Goal: Information Seeking & Learning: Find specific page/section

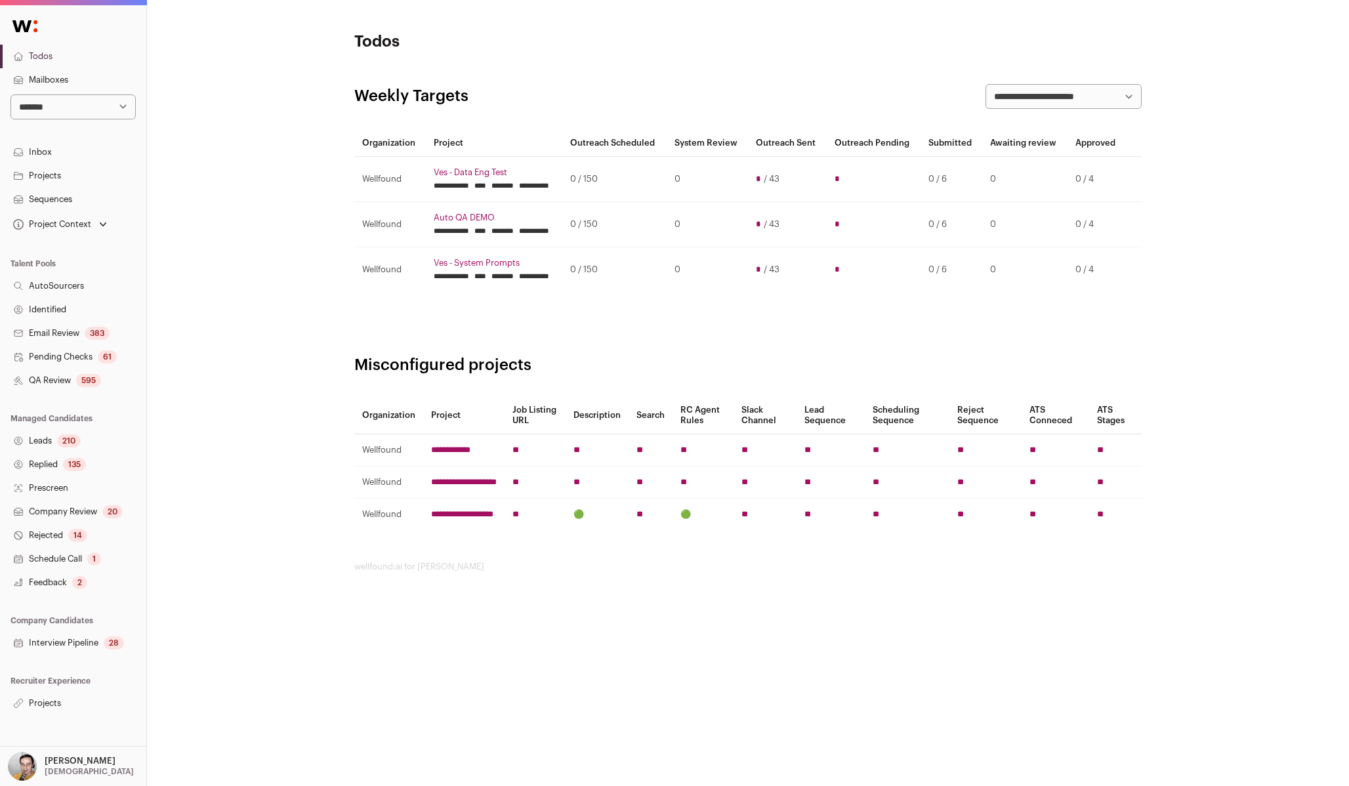
click at [56, 710] on link "Projects" at bounding box center [73, 703] width 146 height 24
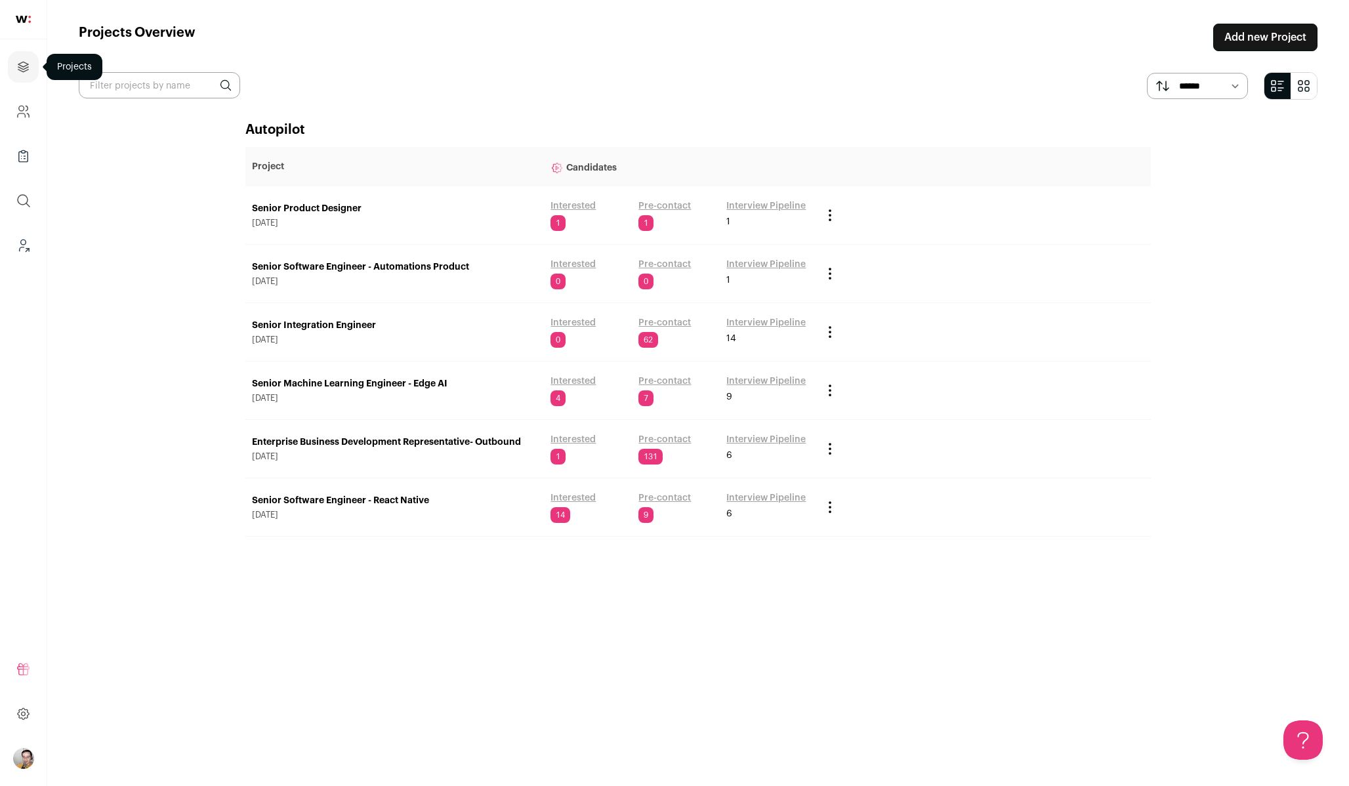
click at [26, 69] on icon "Projects" at bounding box center [23, 67] width 15 height 16
click at [22, 759] on img "Open dropdown" at bounding box center [23, 758] width 21 height 21
click at [115, 703] on span "Switch Accounts" at bounding box center [89, 701] width 88 height 13
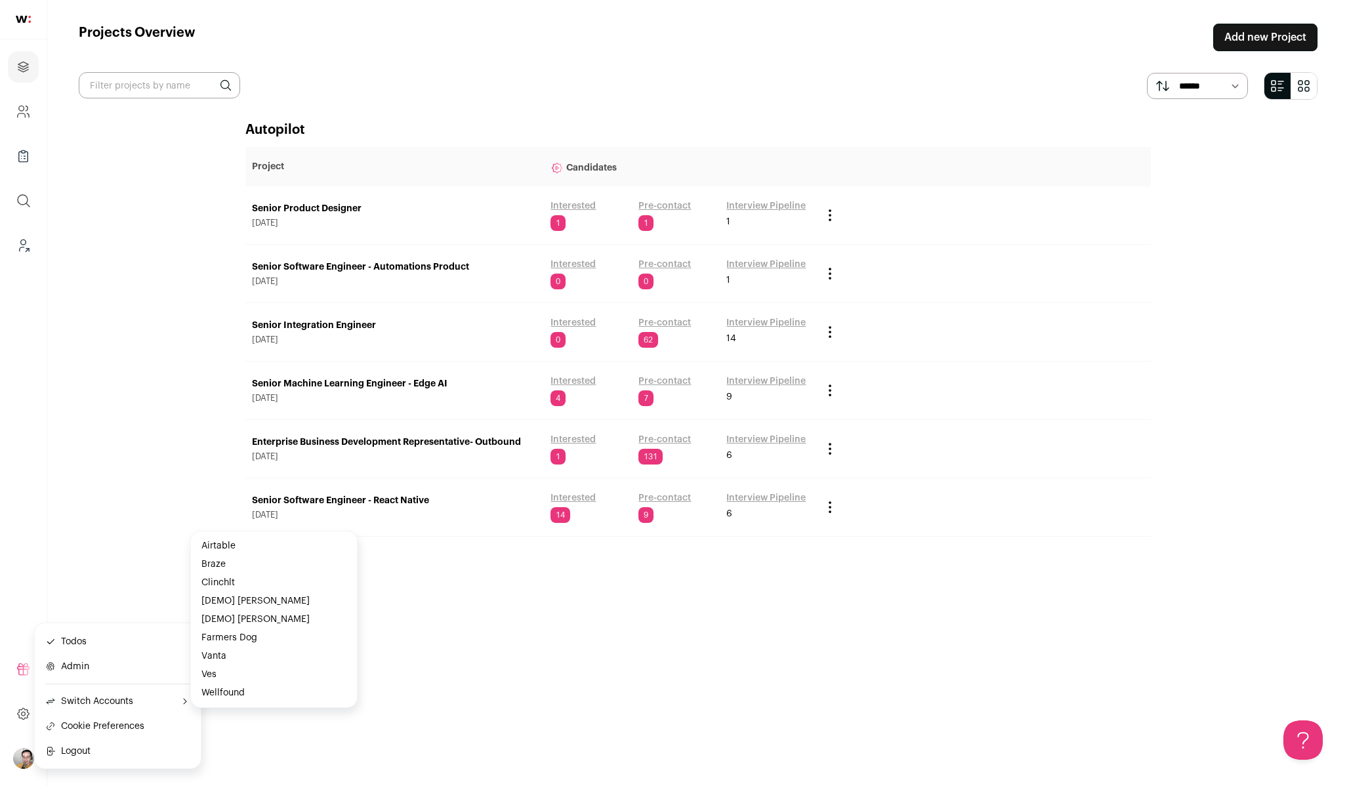
click at [244, 693] on button "Wellfound" at bounding box center [273, 693] width 155 height 18
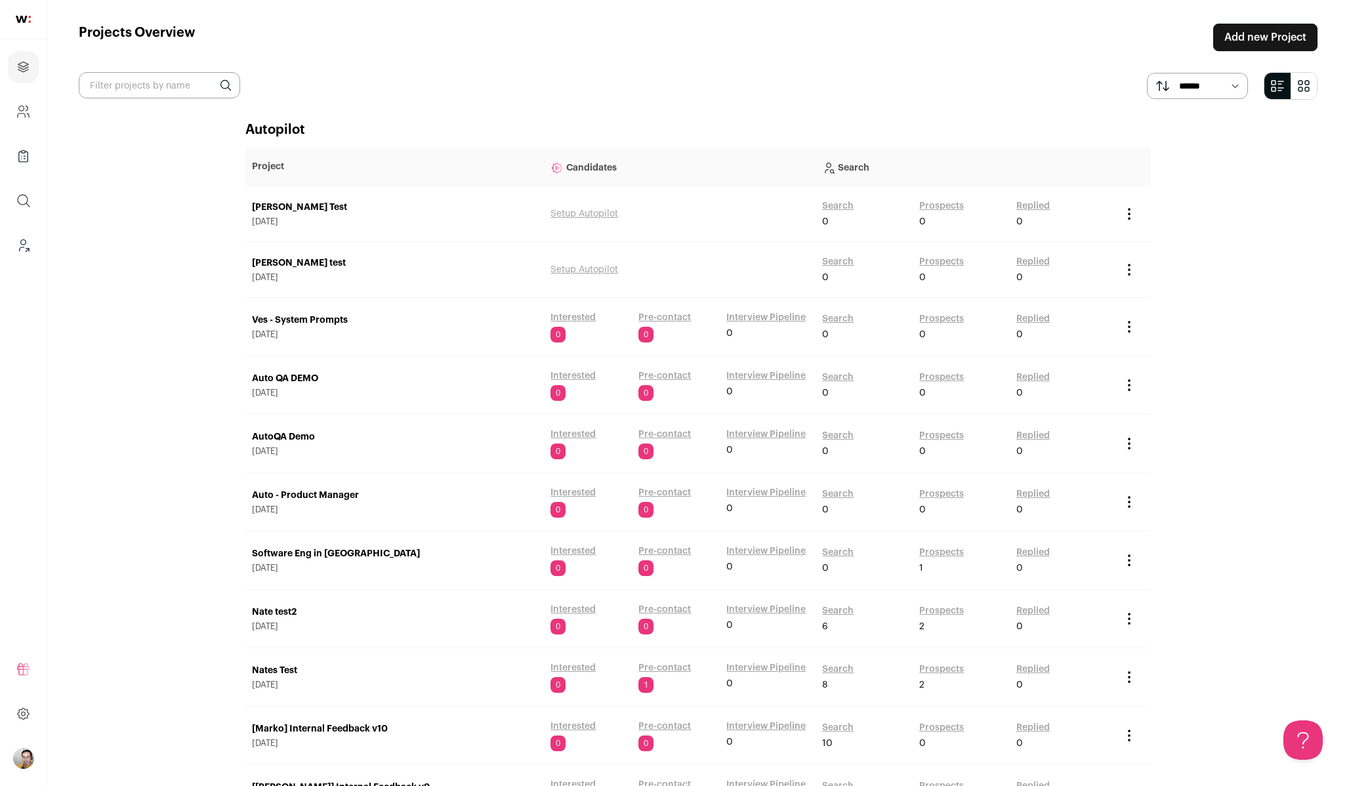
scroll to position [1793, 0]
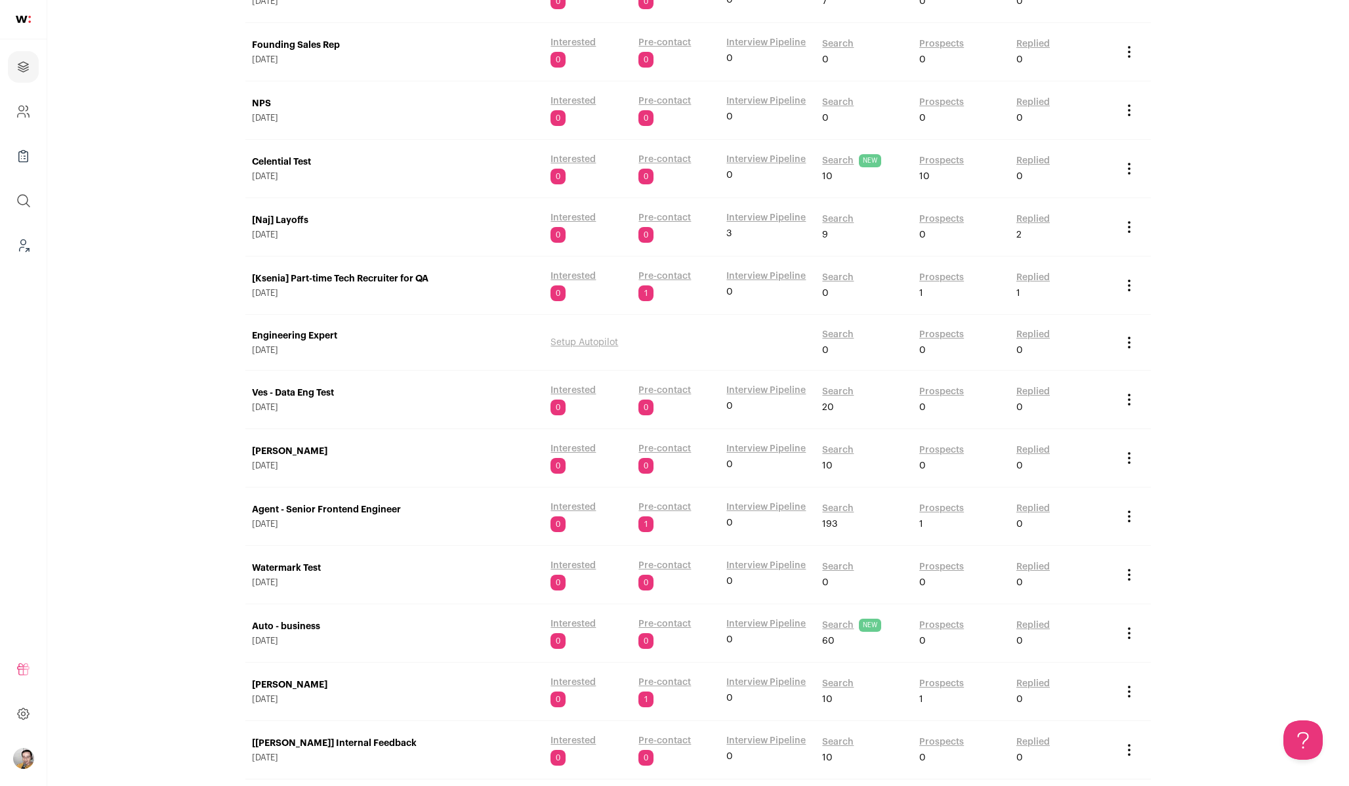
click at [836, 388] on link "Search" at bounding box center [837, 391] width 31 height 13
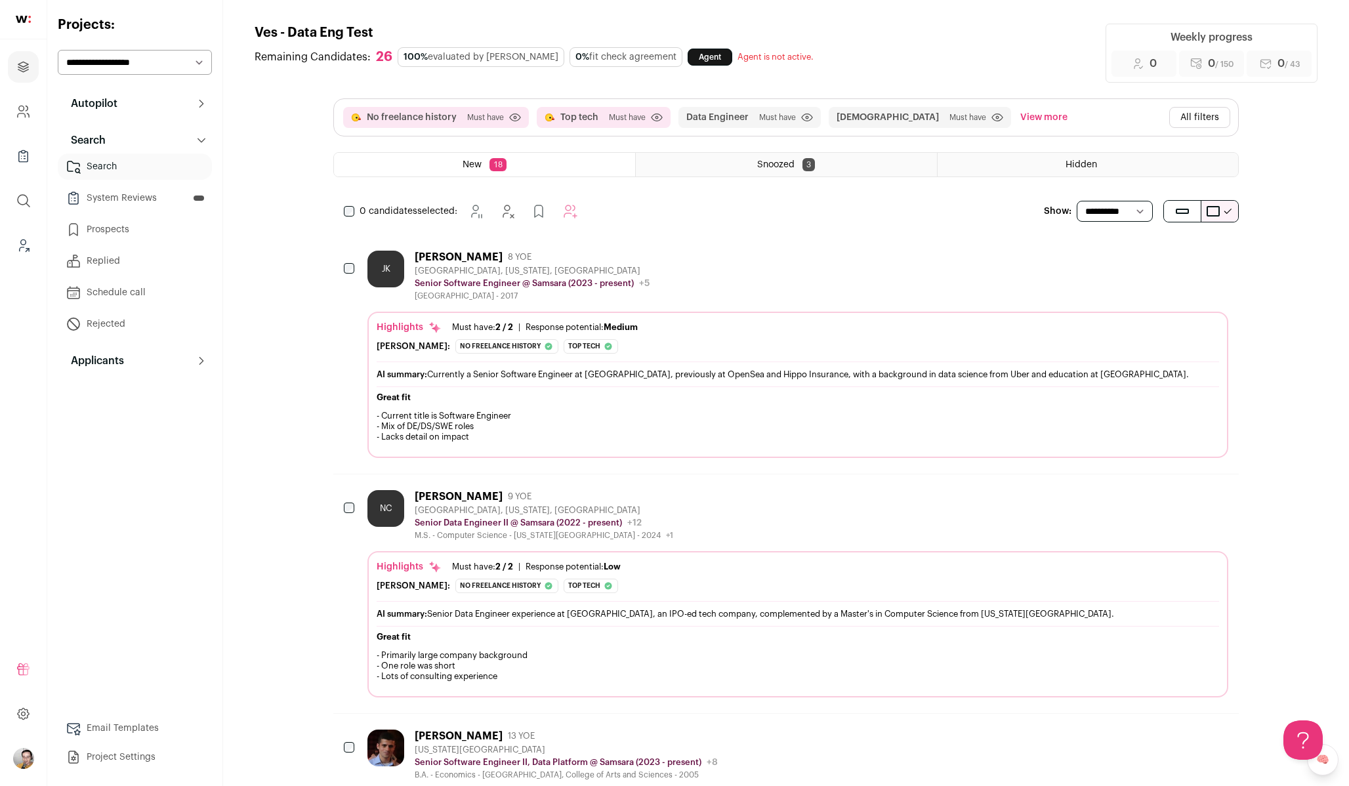
click at [1214, 122] on button "All filters" at bounding box center [1199, 117] width 61 height 21
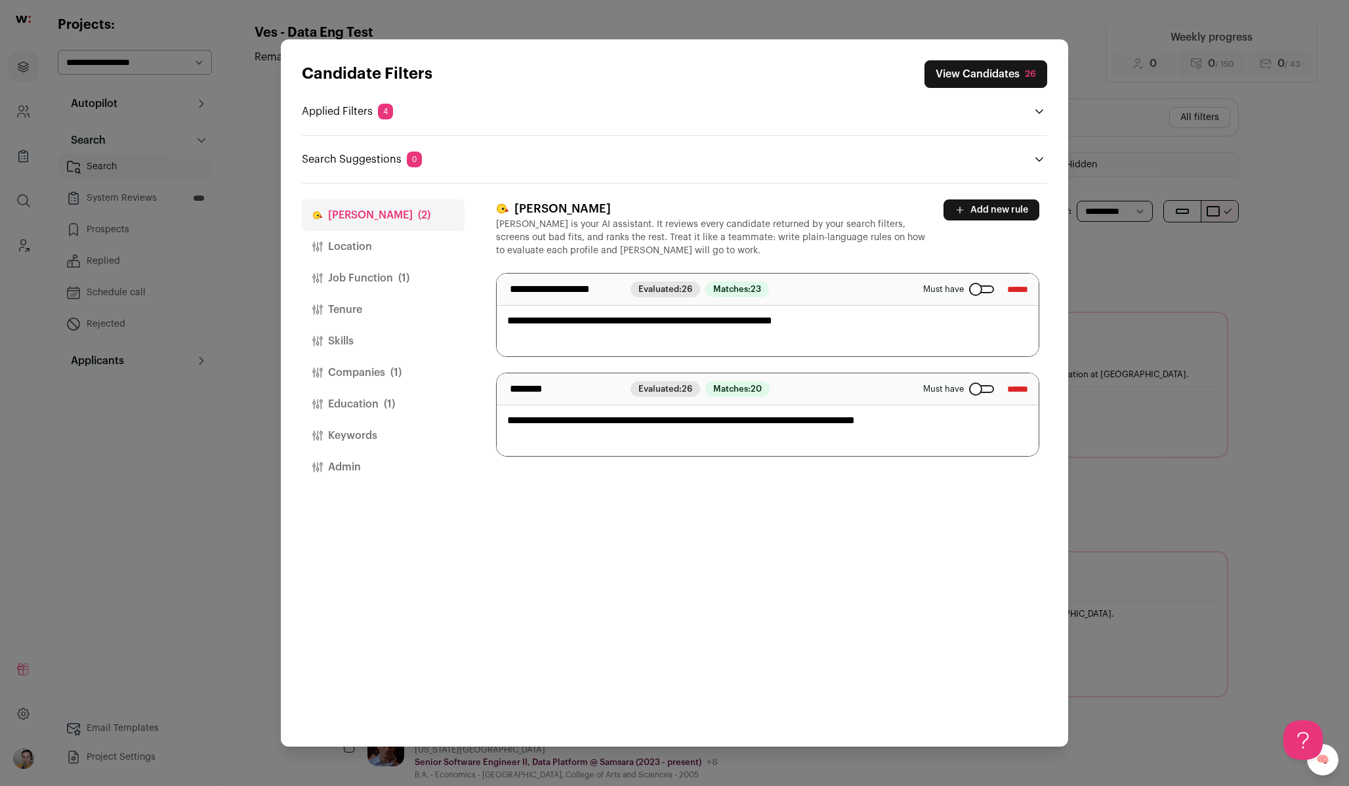
click at [361, 256] on button "Location" at bounding box center [383, 246] width 163 height 31
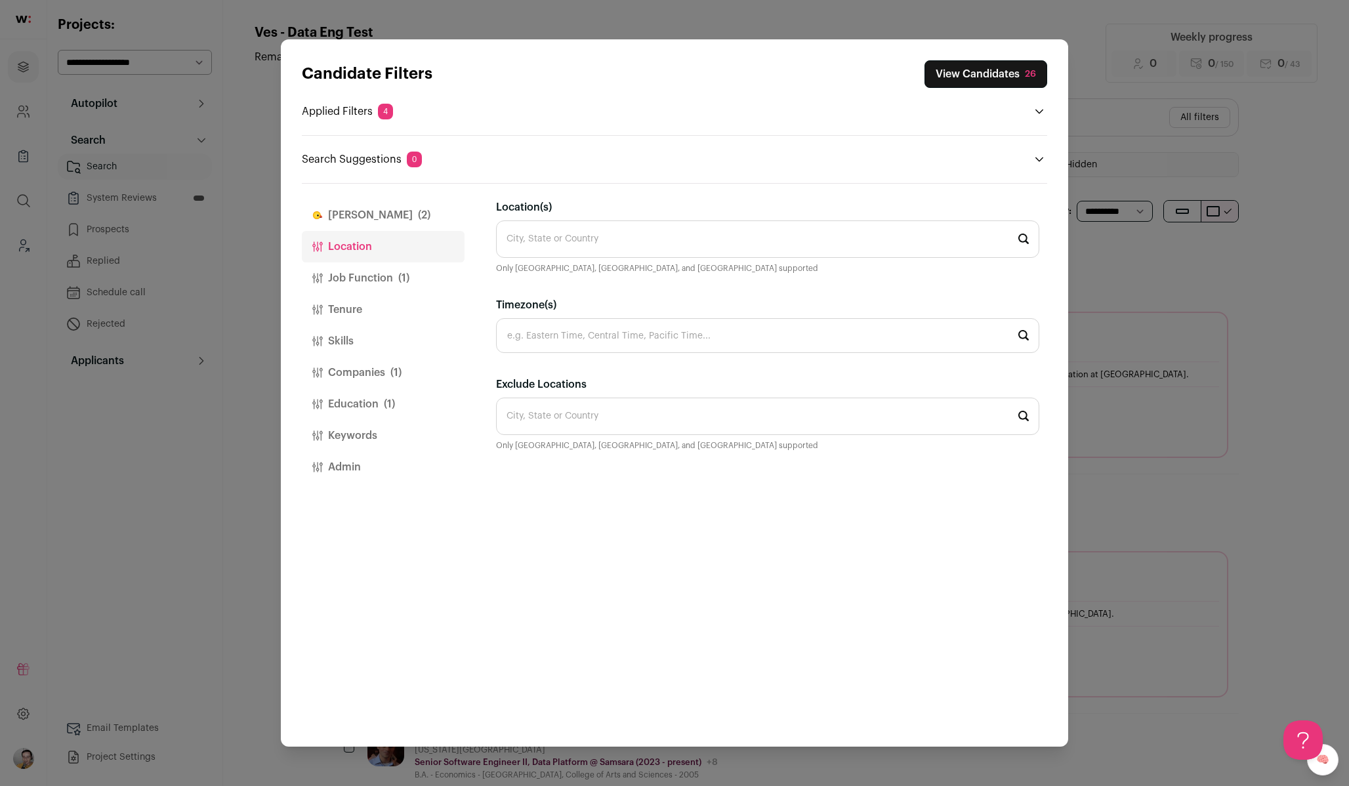
click at [622, 237] on input "Location(s)" at bounding box center [767, 238] width 543 height 37
click at [636, 346] on li "[GEOGRAPHIC_DATA], [GEOGRAPHIC_DATA] 🇧🇷" at bounding box center [768, 345] width 542 height 35
type input "[GEOGRAPHIC_DATA], [GEOGRAPHIC_DATA] 🇧🇷"
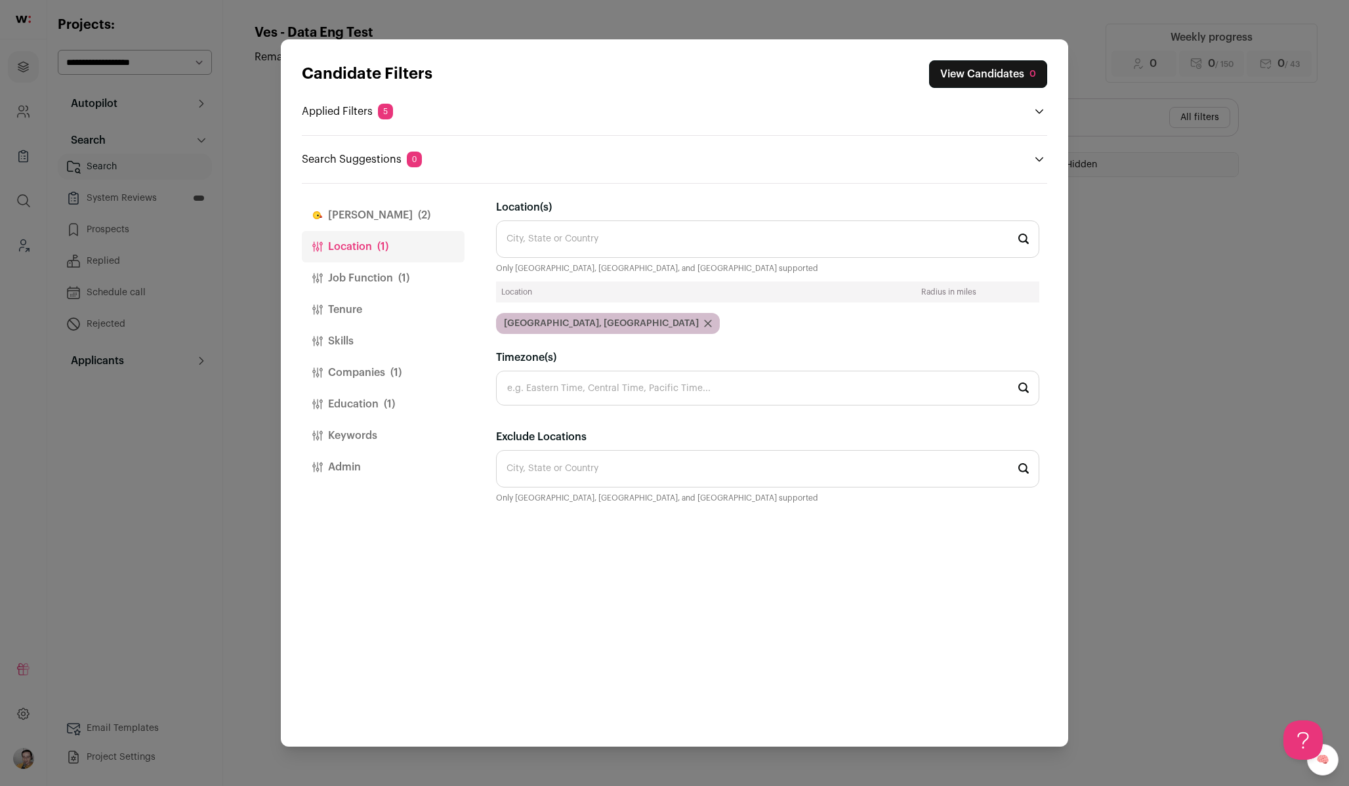
click at [346, 278] on button "Job Function (1)" at bounding box center [383, 277] width 163 height 31
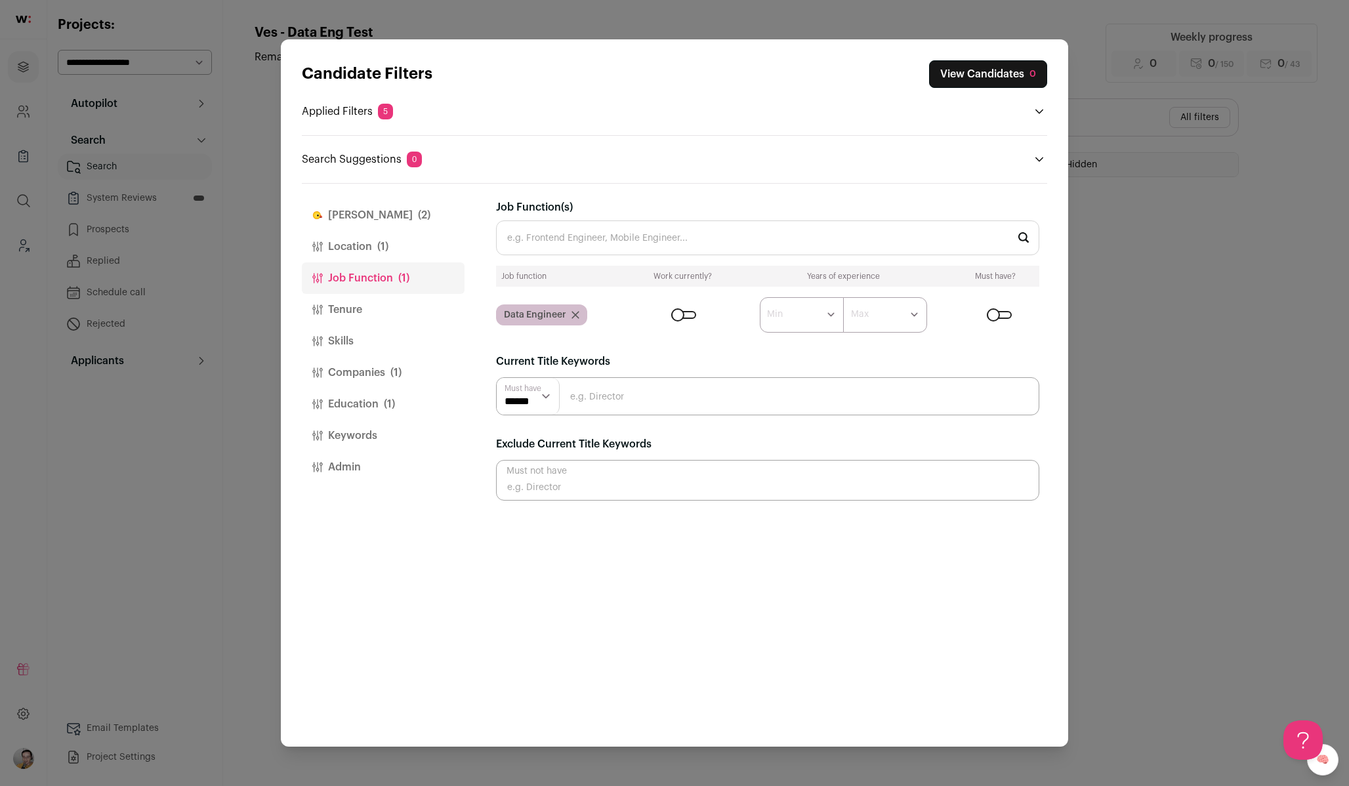
click at [576, 314] on icon "Close modal via background" at bounding box center [575, 315] width 8 height 8
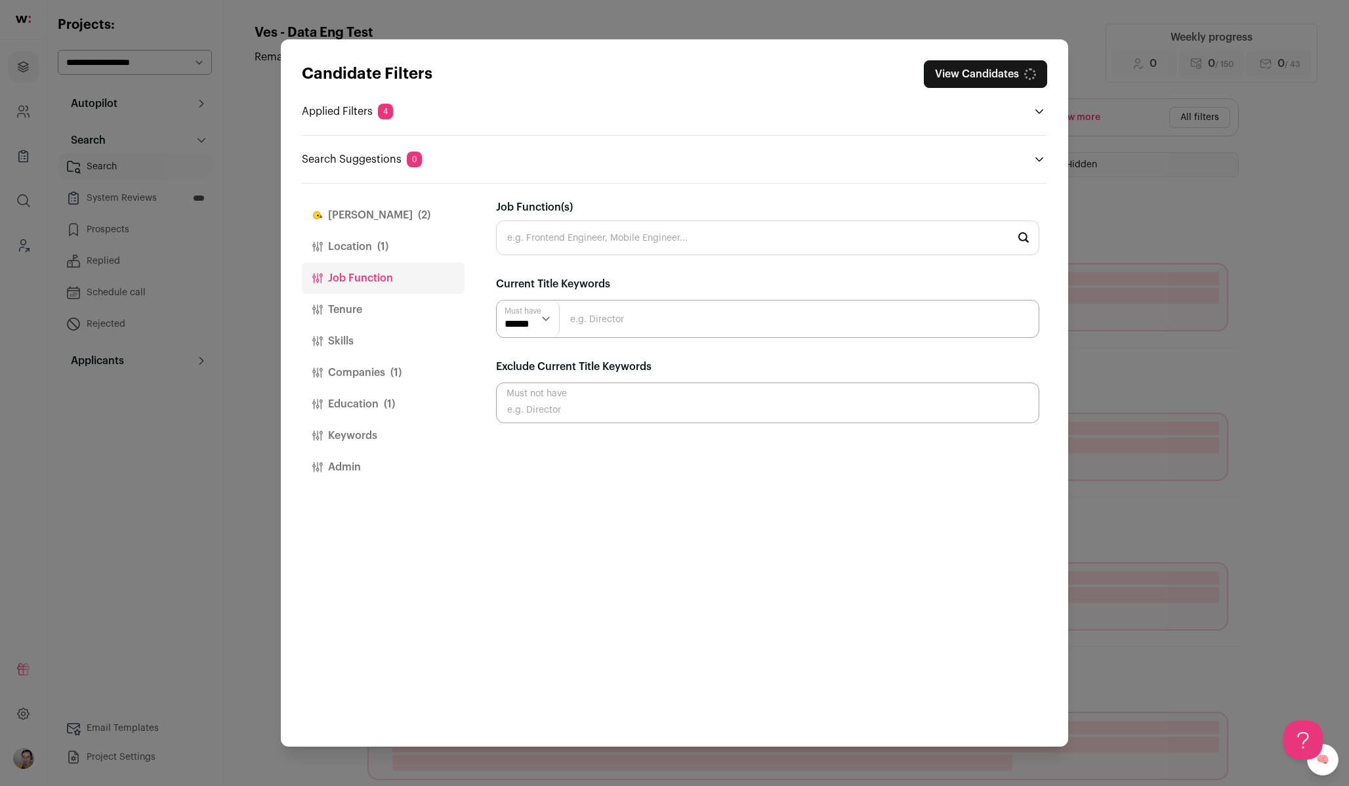
click at [392, 369] on span "(1)" at bounding box center [395, 373] width 11 height 16
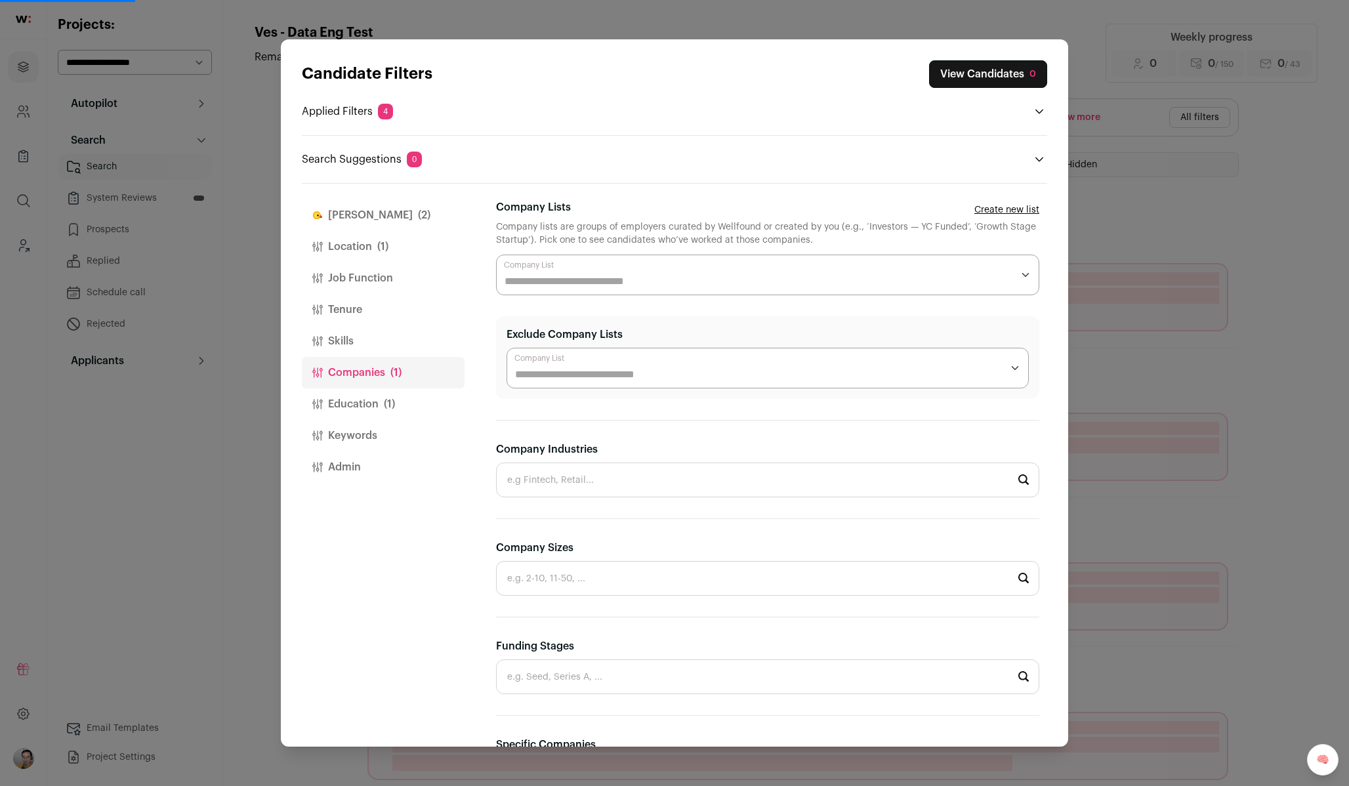
scroll to position [242, 0]
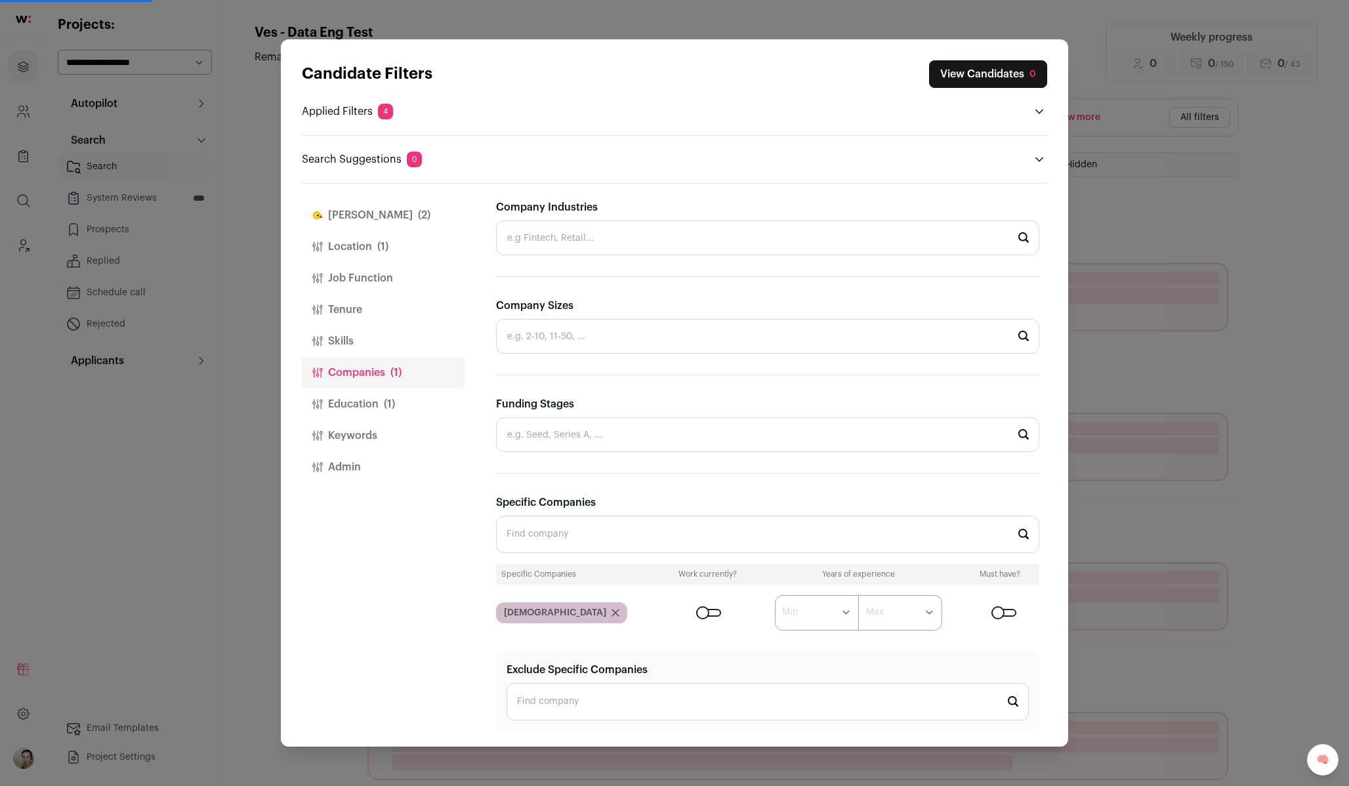
click at [612, 614] on icon "Close modal via background" at bounding box center [615, 612] width 7 height 7
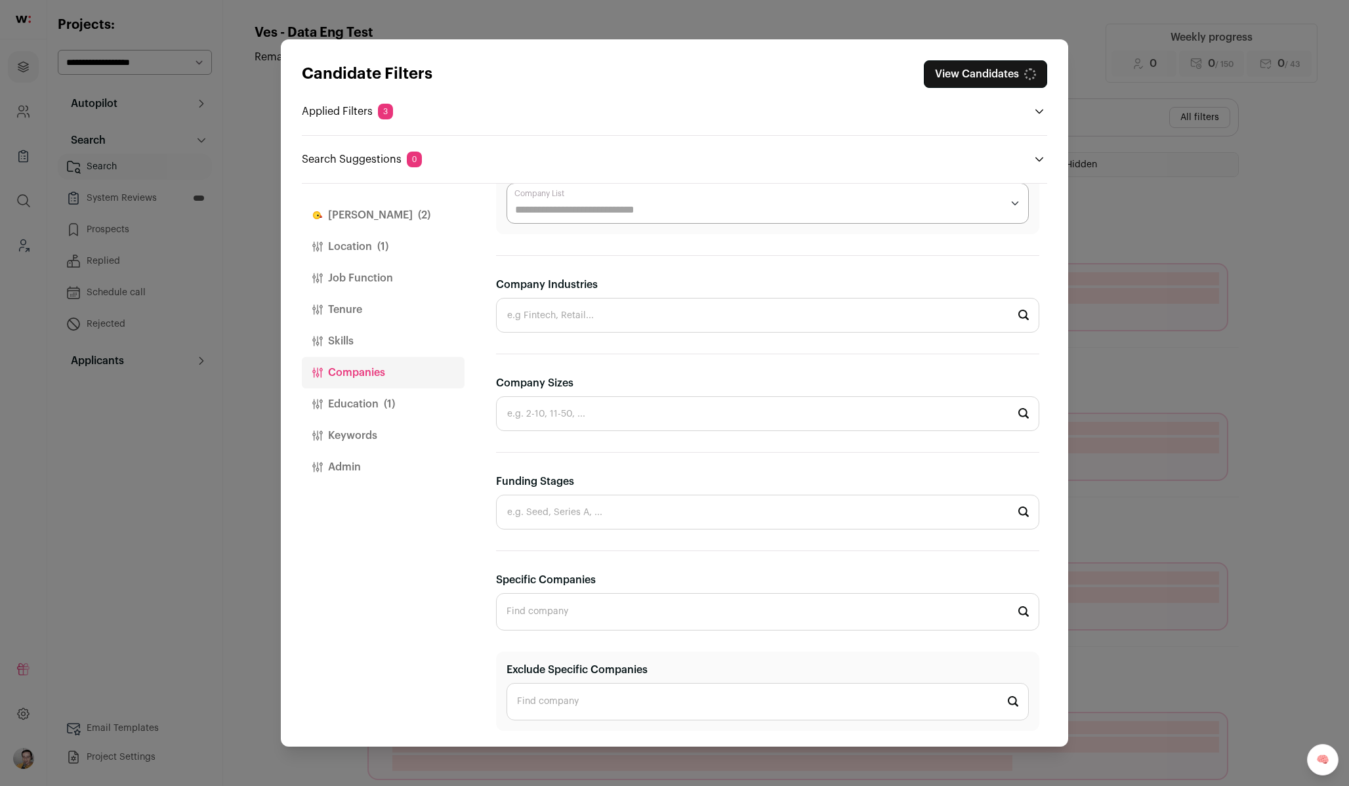
scroll to position [165, 0]
click at [395, 405] on span "(1)" at bounding box center [389, 404] width 11 height 16
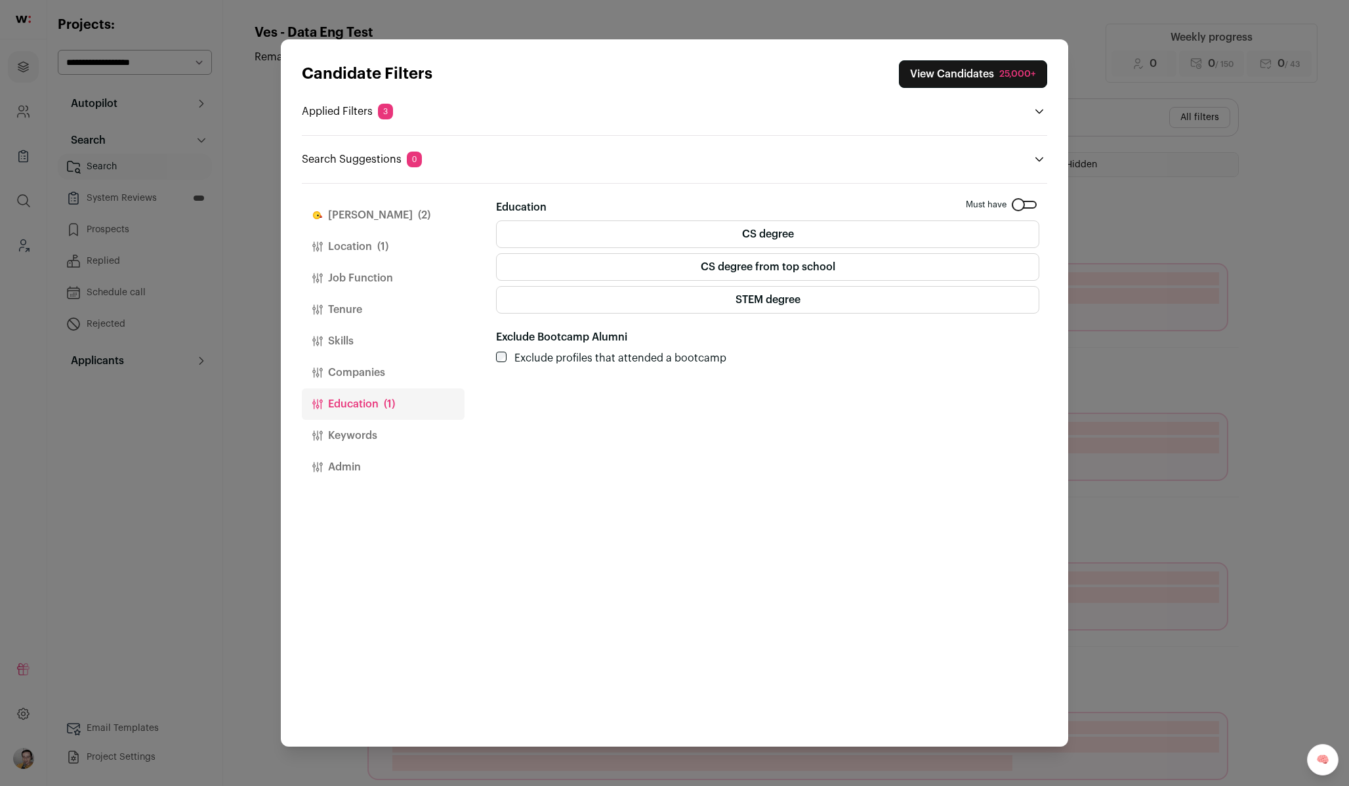
click at [968, 65] on button "View Candidates 25,000+" at bounding box center [973, 74] width 148 height 28
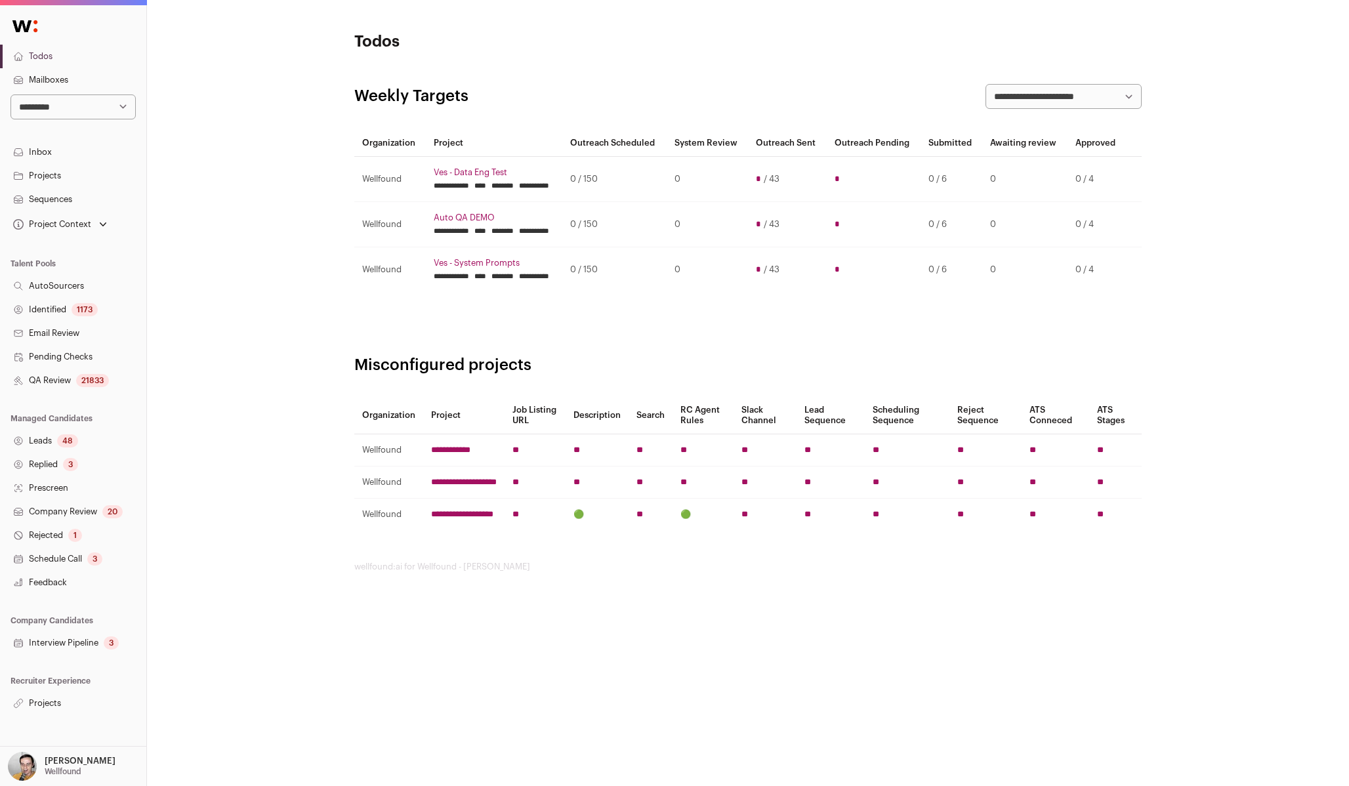
click at [85, 764] on p "[PERSON_NAME]" at bounding box center [80, 761] width 71 height 10
click at [54, 732] on link "Admin" at bounding box center [88, 730] width 145 height 29
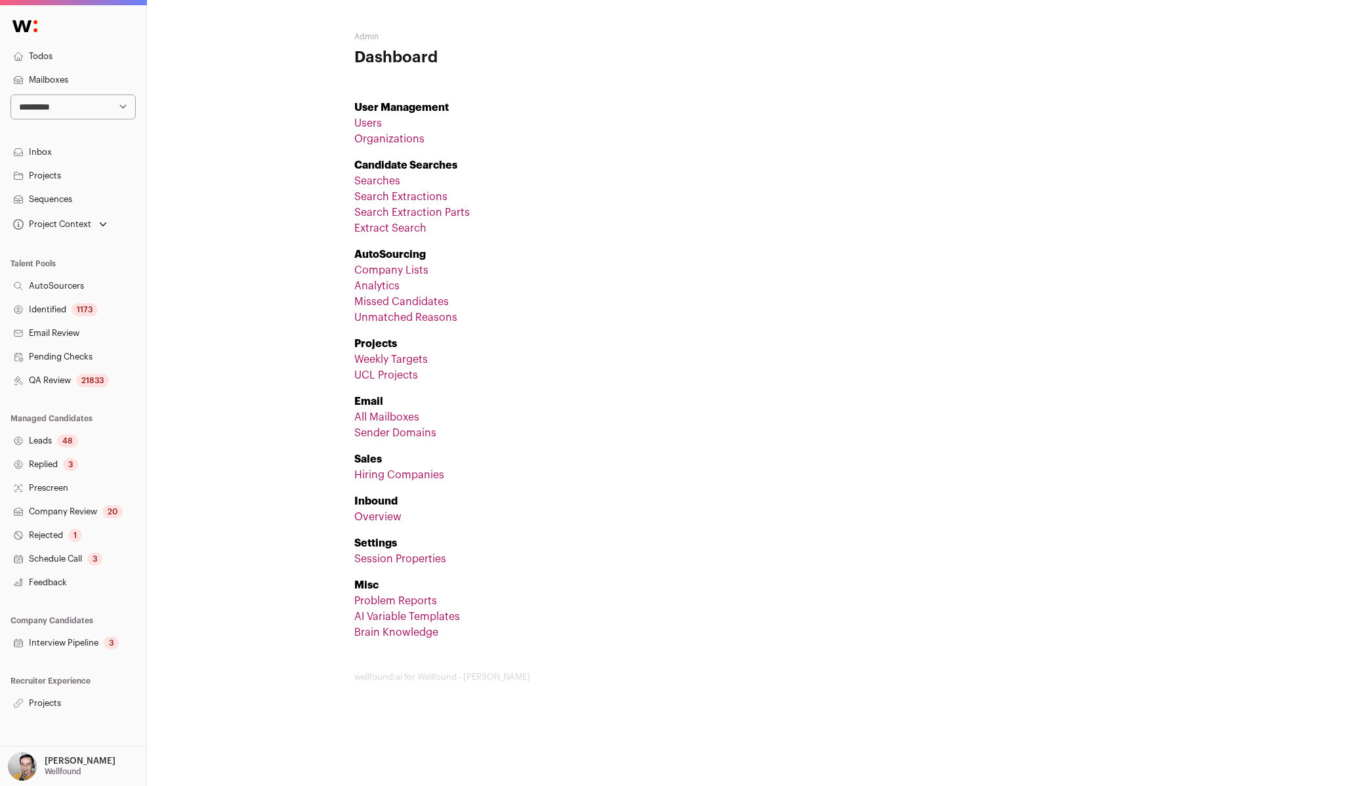
click at [36, 697] on link "Projects" at bounding box center [73, 703] width 146 height 24
